Goal: Task Accomplishment & Management: Manage account settings

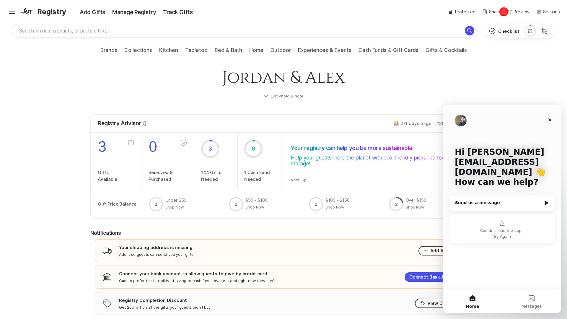
click at [504, 12] on div "✨ Link copied! Share it with gift givers so they can shop in one place! Lock Fi…" at bounding box center [505, 12] width 112 height 7
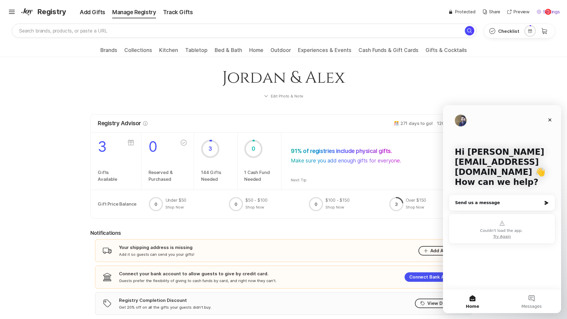
click at [548, 12] on p "Settings" at bounding box center [551, 12] width 17 height 7
click at [504, 12] on div "✨ Link copied! Share it with gift givers so they can shop in one place! Lock Fi…" at bounding box center [505, 12] width 112 height 7
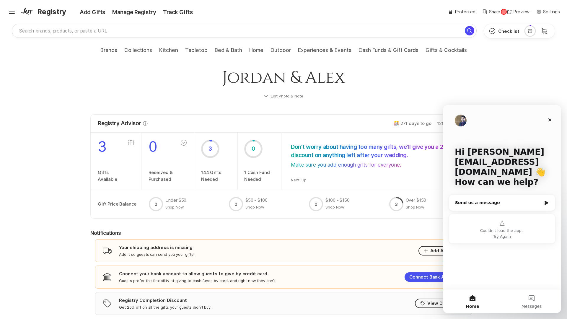
click at [504, 12] on div "✨ Link copied! Share it with gift givers so they can shop in one place! Lock Fi…" at bounding box center [505, 12] width 112 height 7
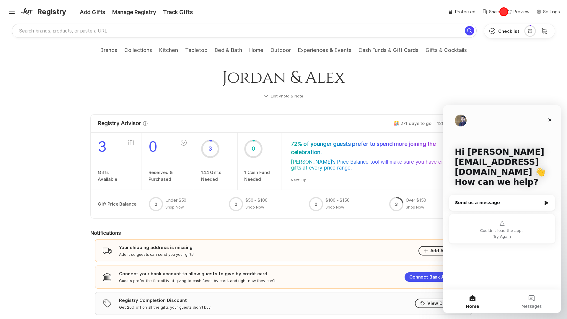
click at [504, 12] on div "✨ Link copied! Share it with gift givers so they can shop in one place! Lock Fi…" at bounding box center [505, 12] width 112 height 7
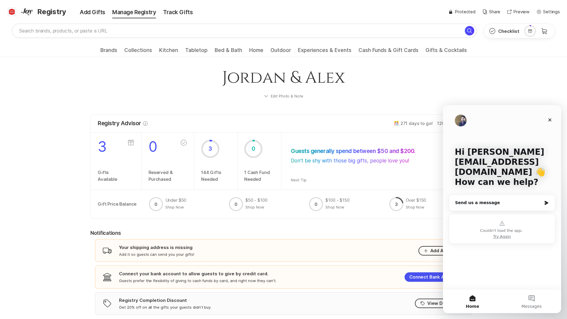
click at [12, 12] on icon at bounding box center [12, 11] width 6 height 2
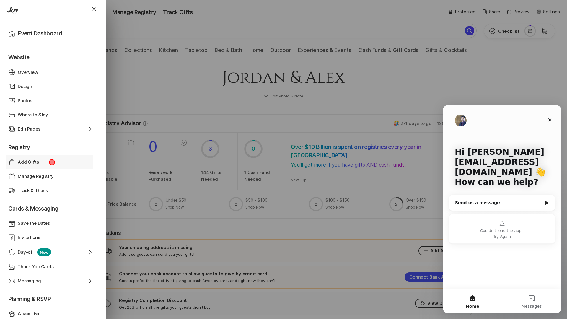
click at [52, 162] on div "Add Gifts" at bounding box center [50, 162] width 64 height 7
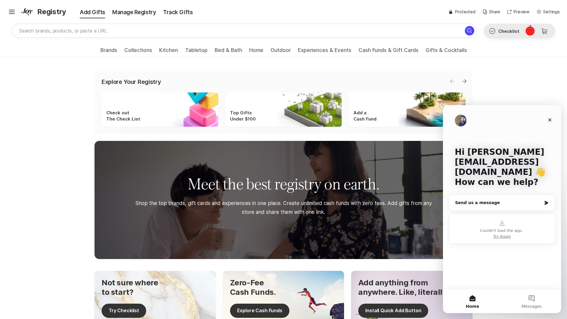
click at [530, 31] on icon at bounding box center [530, 31] width 4 height 4
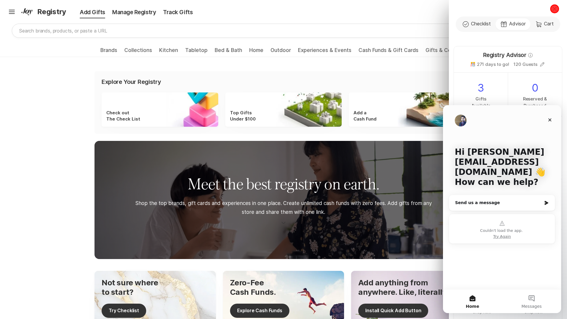
click at [555, 9] on icon "Close" at bounding box center [555, 9] width 4 height 4
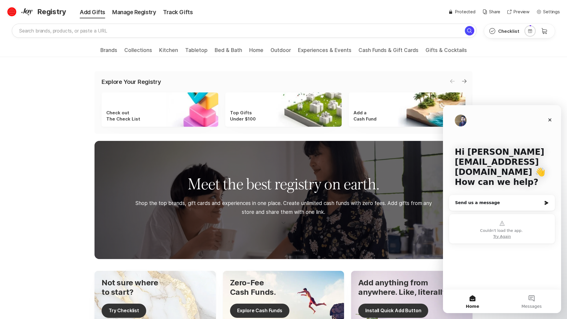
click at [12, 12] on icon at bounding box center [12, 11] width 6 height 2
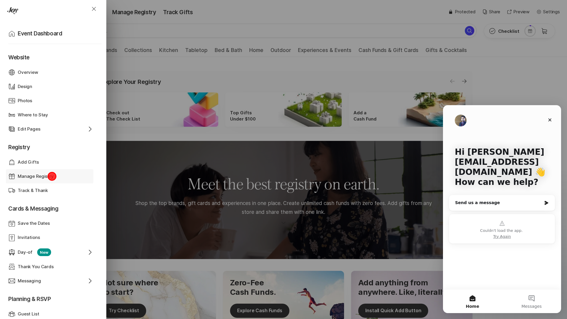
click at [52, 176] on p "Manage Registry" at bounding box center [36, 176] width 36 height 7
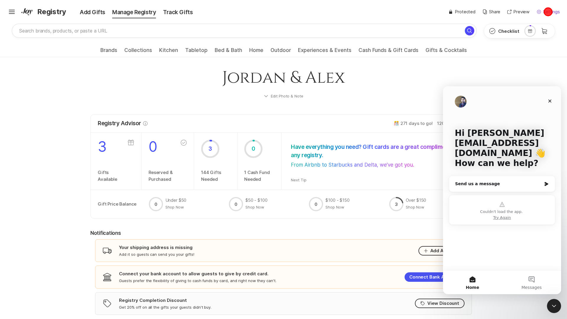
click at [548, 12] on p "Settings" at bounding box center [551, 12] width 17 height 7
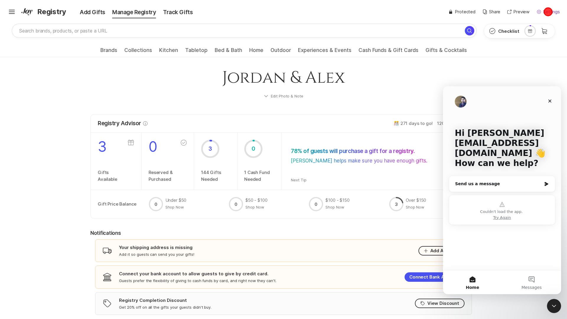
click at [548, 12] on p "Settings" at bounding box center [551, 12] width 17 height 7
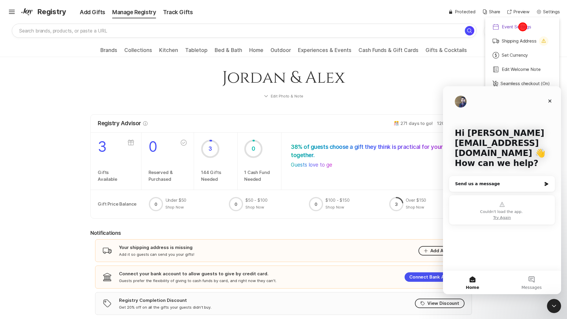
click at [523, 27] on p "Event Settings" at bounding box center [517, 27] width 30 height 7
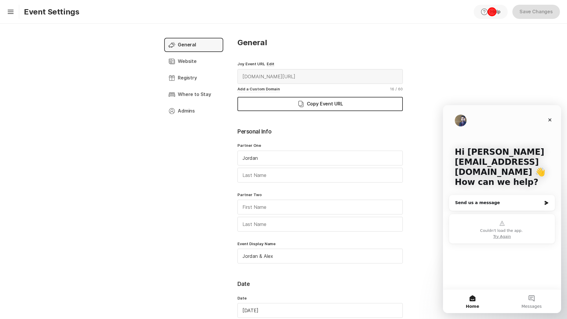
click at [492, 12] on button "Help Help" at bounding box center [491, 12] width 34 height 14
click at [11, 12] on icon at bounding box center [11, 11] width 6 height 2
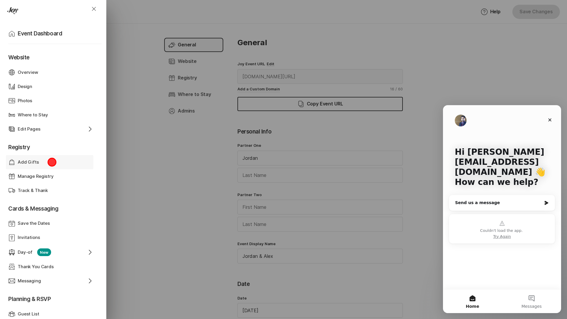
click at [52, 162] on div "Add Gifts" at bounding box center [50, 162] width 64 height 7
